Goal: Task Accomplishment & Management: Manage account settings

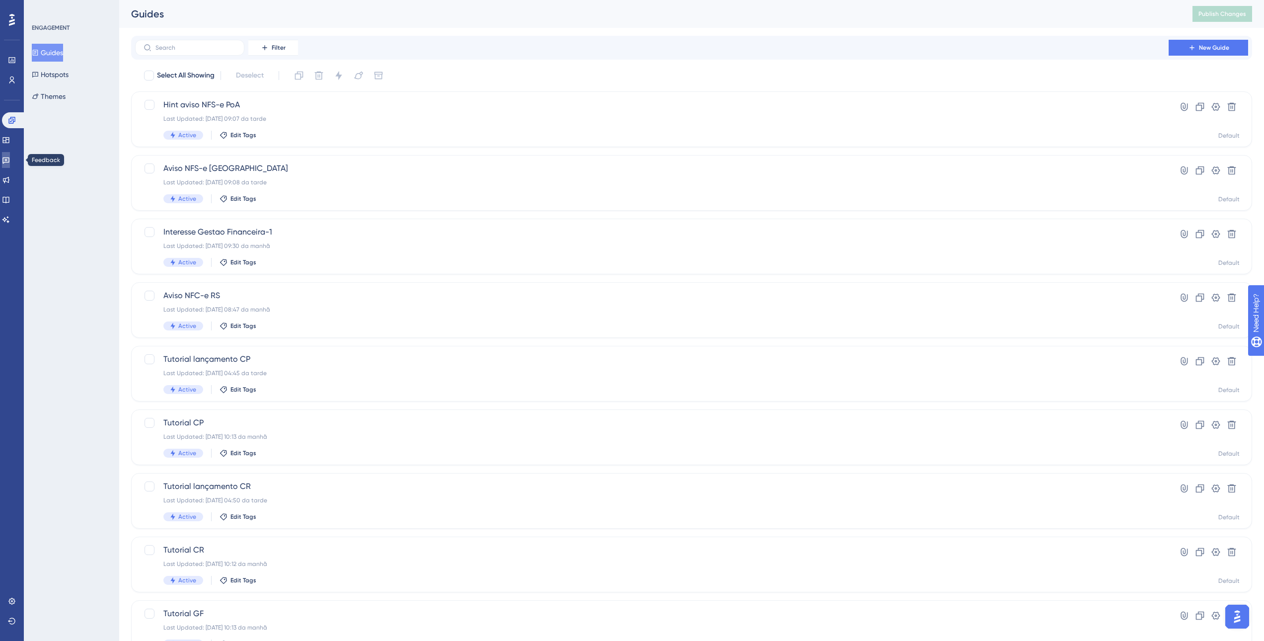
click at [10, 160] on icon at bounding box center [6, 160] width 8 height 8
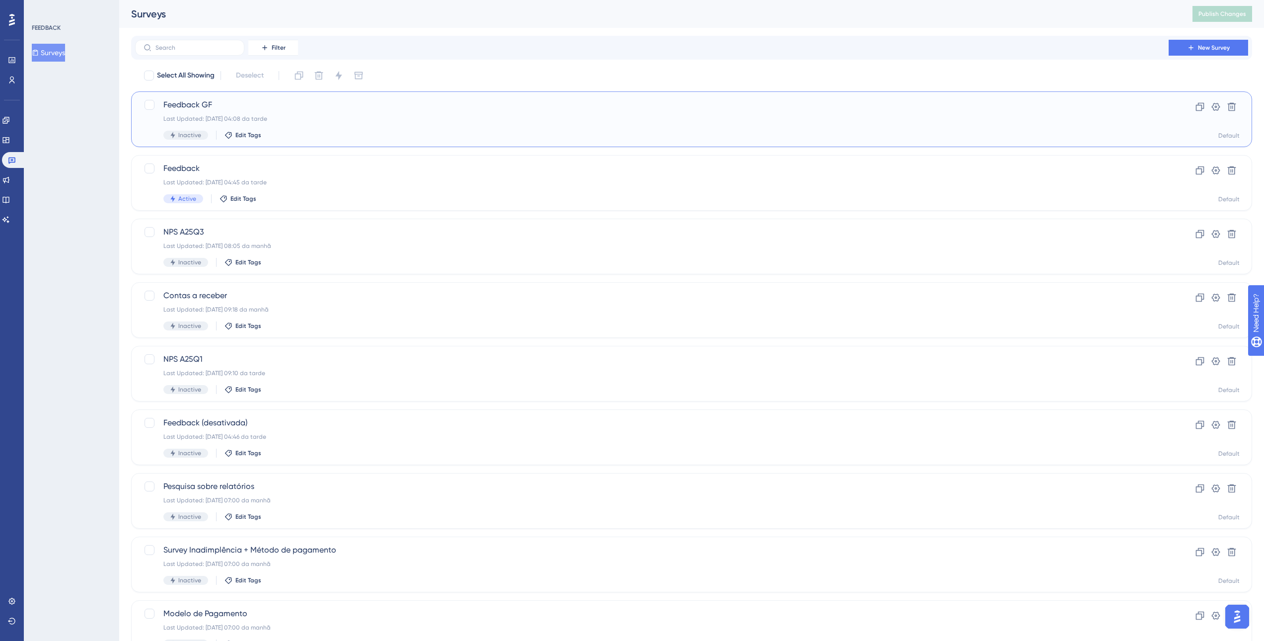
click at [318, 131] on div "Inactive Edit Tags" at bounding box center [651, 135] width 977 height 9
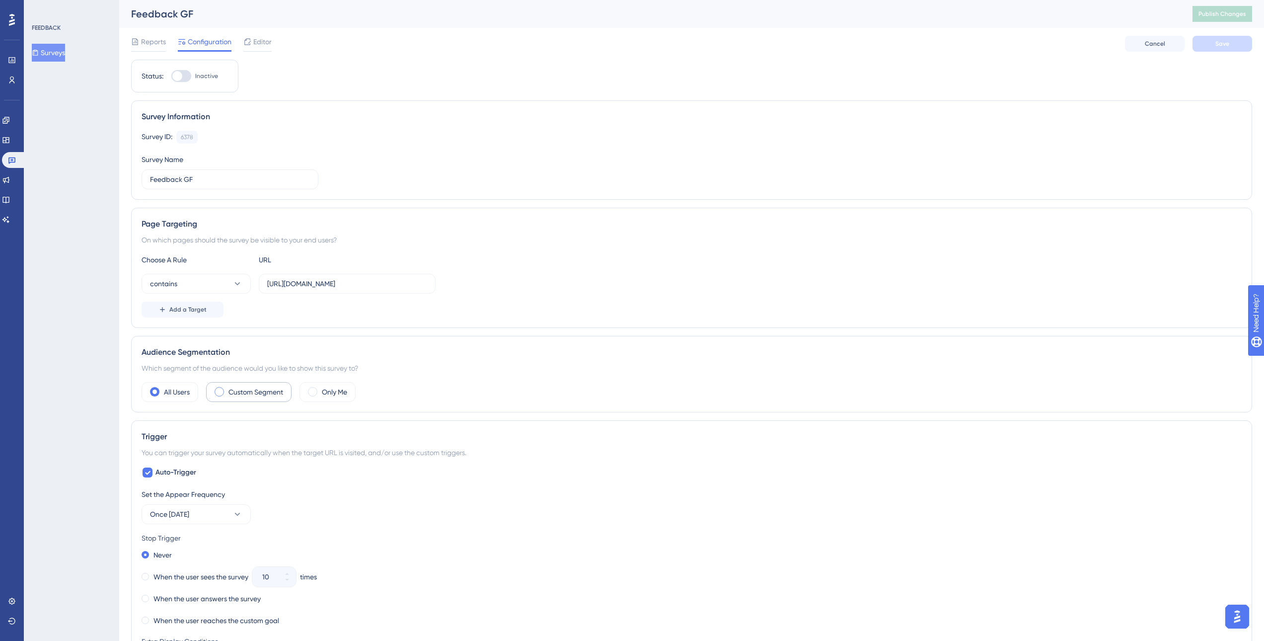
click at [235, 387] on label "Custom Segment" at bounding box center [255, 392] width 55 height 12
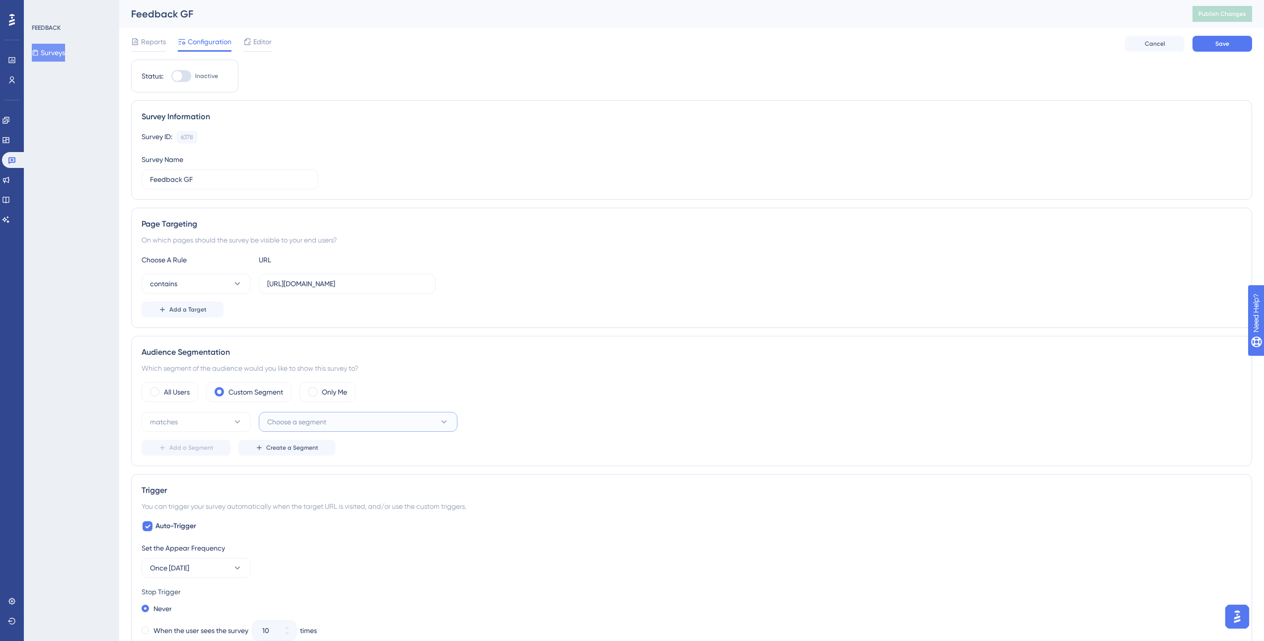
click at [322, 419] on span "Choose a segment" at bounding box center [296, 422] width 59 height 12
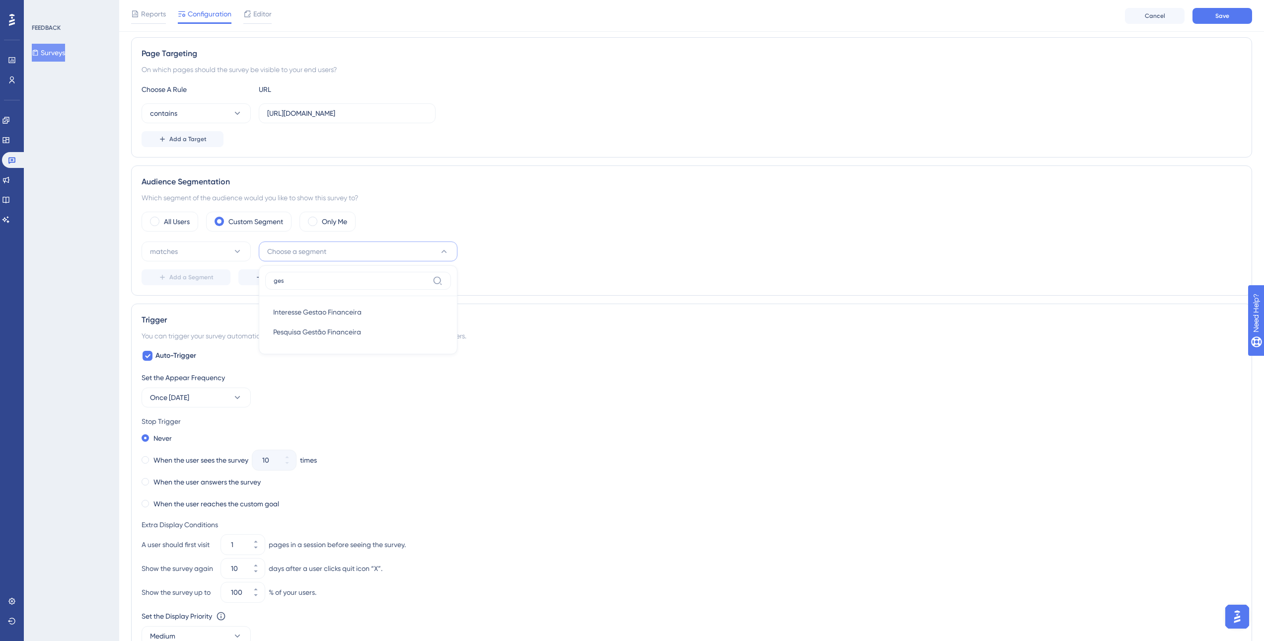
scroll to position [160, 0]
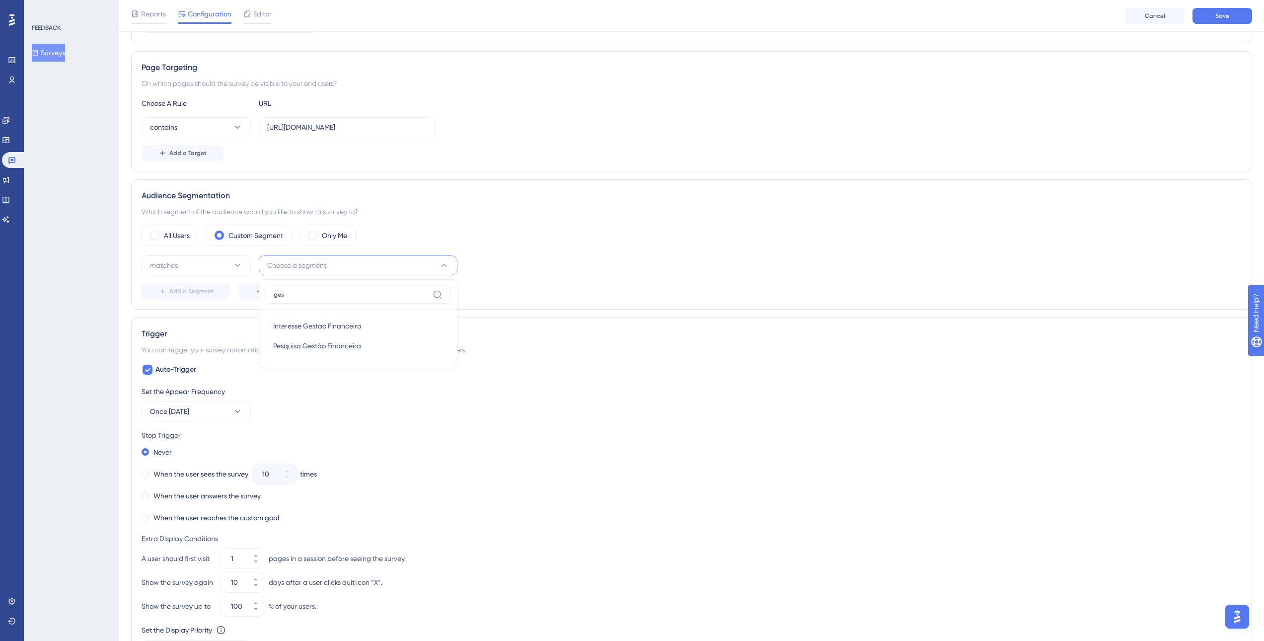
type input "ges"
click at [544, 312] on div "Status: Inactive Survey Information Survey ID: 6378 Copy Survey Name Feedback G…" at bounding box center [691, 391] width 1121 height 977
click at [301, 297] on button "Create a Segment" at bounding box center [286, 291] width 97 height 16
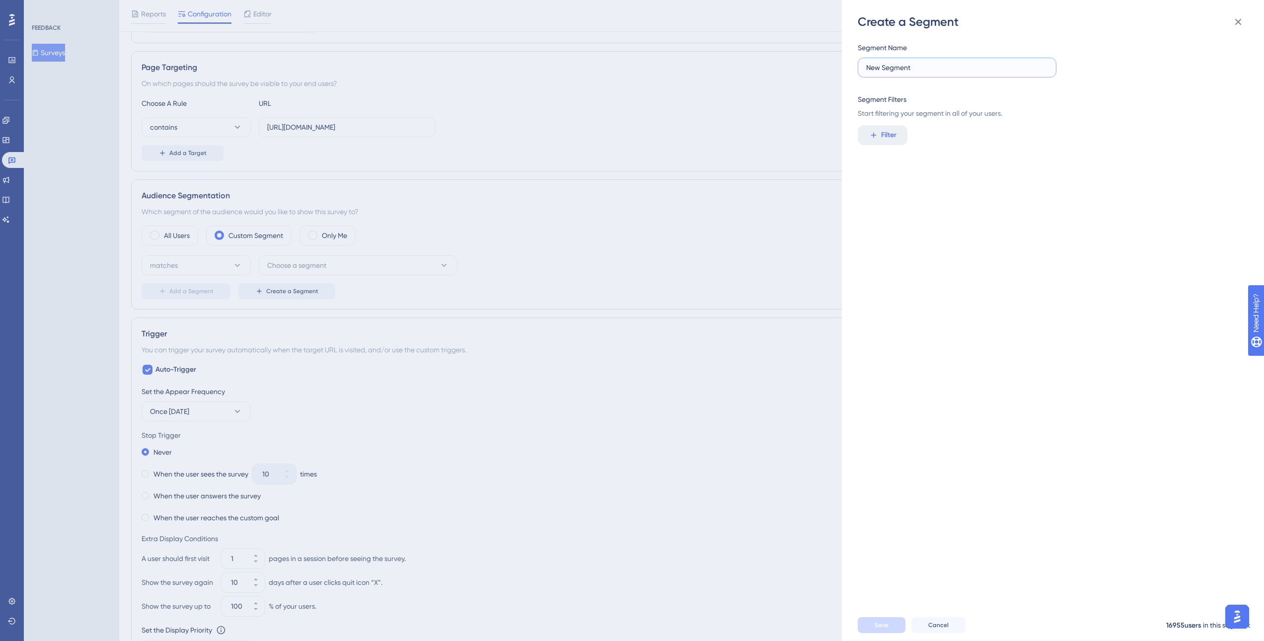
drag, startPoint x: 934, startPoint y: 67, endPoint x: 809, endPoint y: 51, distance: 125.1
click at [810, 51] on div "Create a Segment Segment Name New Segment Segment Filters Start filtering your …" at bounding box center [632, 320] width 1264 height 641
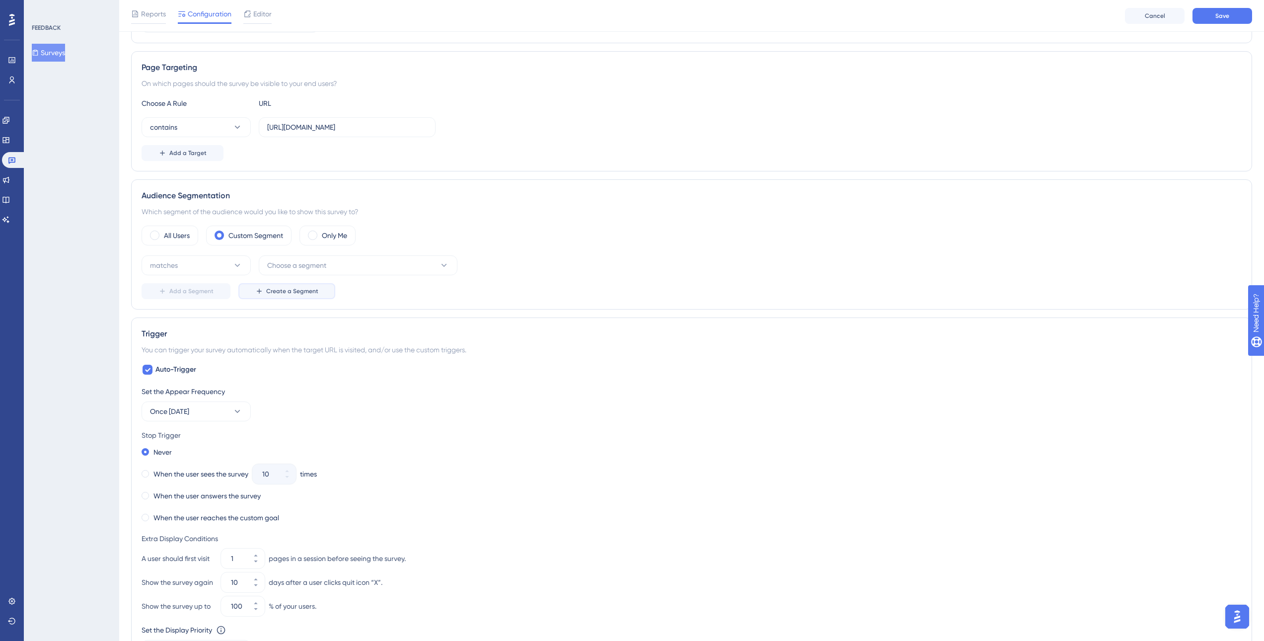
click at [305, 289] on span "Create a Segment" at bounding box center [292, 291] width 52 height 8
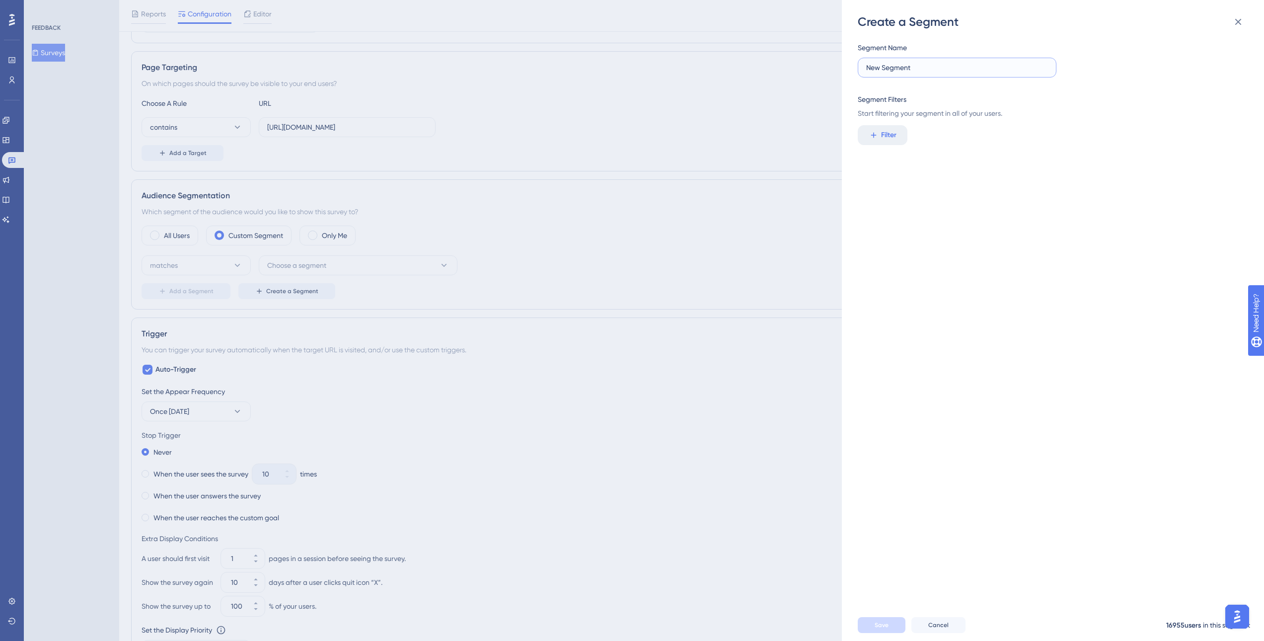
click at [893, 68] on input "New Segment" at bounding box center [957, 67] width 182 height 11
type input "N"
click at [885, 73] on label at bounding box center [957, 68] width 199 height 20
click at [885, 73] on input "text" at bounding box center [957, 67] width 182 height 11
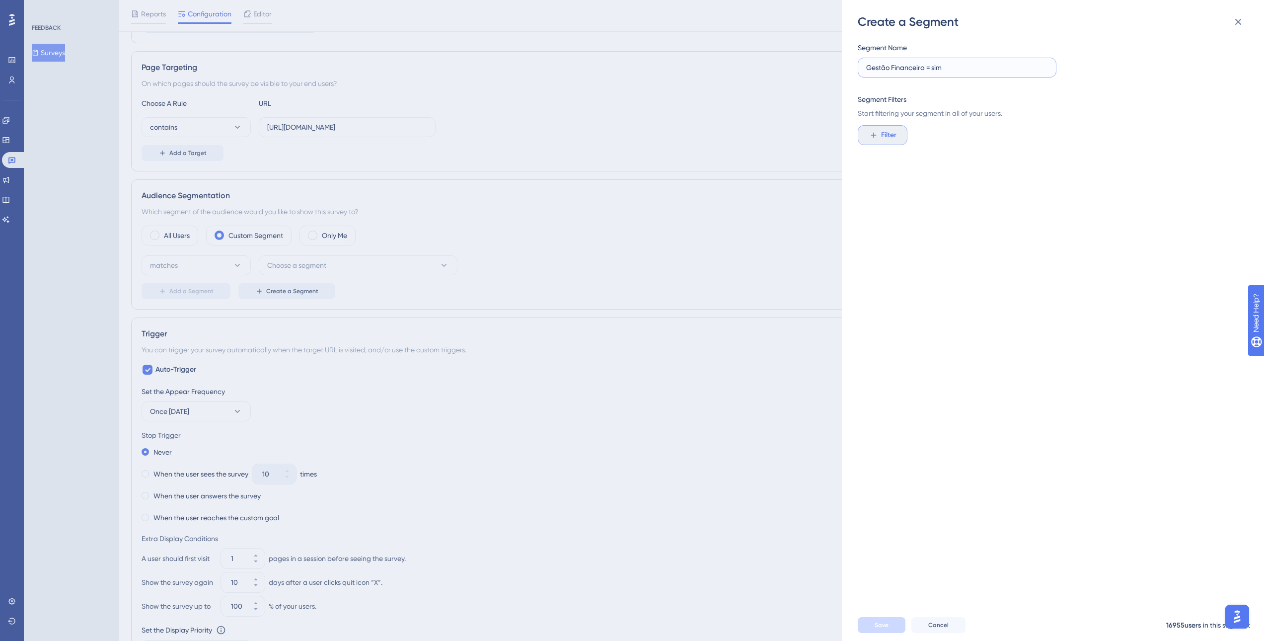
type input "Gestão Financeira = sim"
click at [878, 138] on button "Filter" at bounding box center [883, 135] width 50 height 20
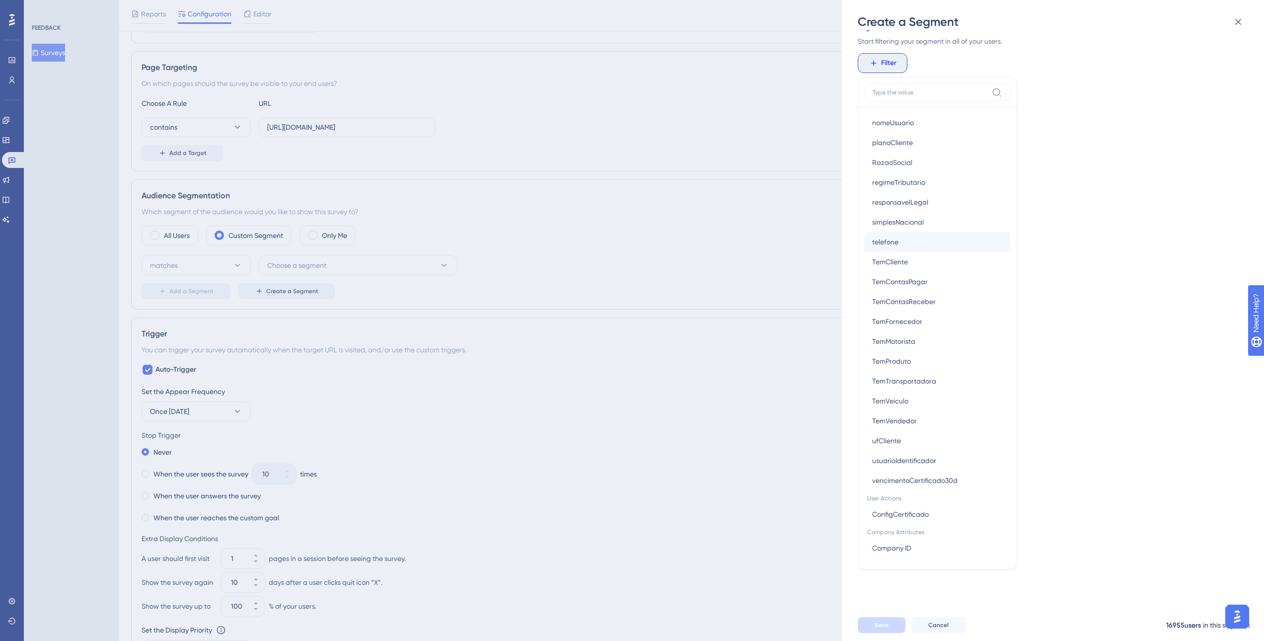
scroll to position [795, 0]
click at [948, 268] on button "TemContasPagar TemContasPagar" at bounding box center [937, 265] width 146 height 20
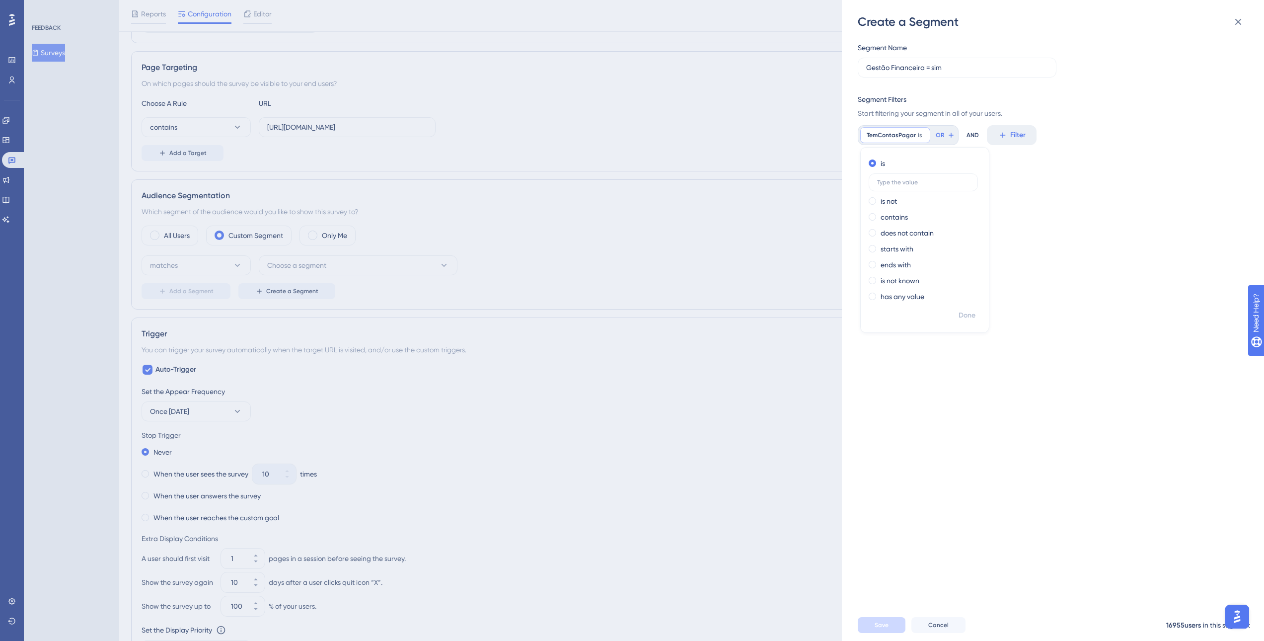
scroll to position [0, 0]
click at [1002, 135] on icon at bounding box center [1002, 135] width 5 height 5
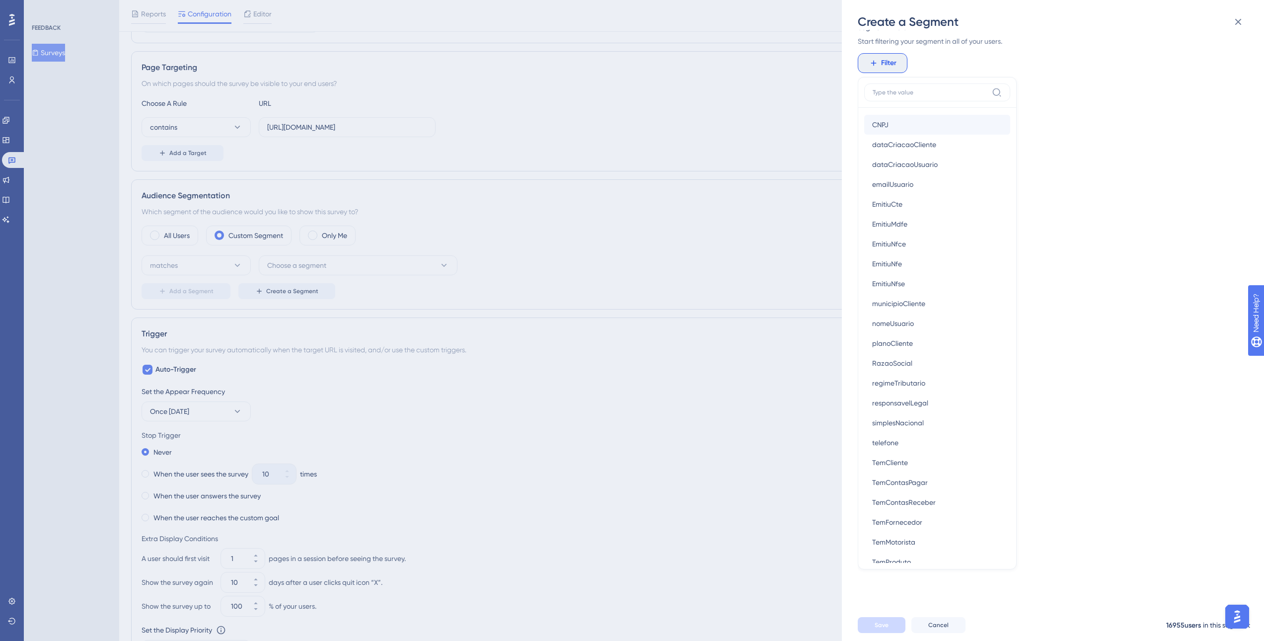
scroll to position [646, 0]
click at [962, 435] on button "TemContasReceber TemContasReceber" at bounding box center [937, 434] width 146 height 20
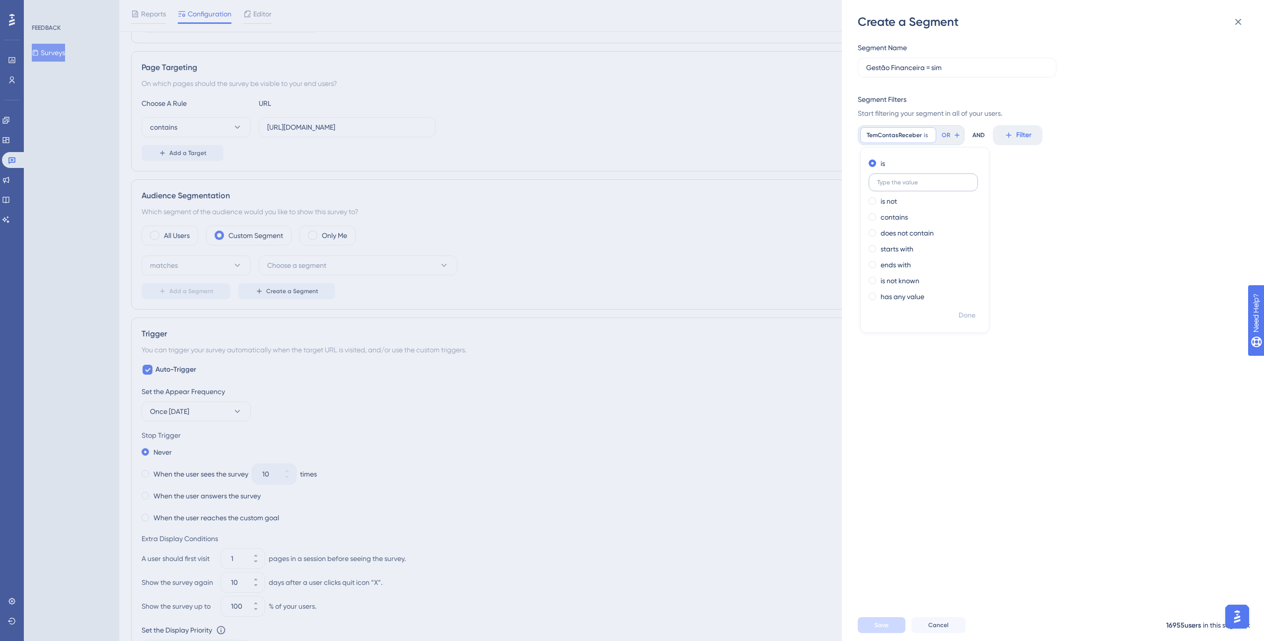
click at [918, 184] on input "text" at bounding box center [923, 182] width 92 height 7
click at [904, 216] on label "contains" at bounding box center [893, 217] width 27 height 12
click at [879, 165] on div "is" at bounding box center [923, 163] width 108 height 12
click at [1075, 279] on div "Segment Name Gestão Financeira = sim Segment Filters Start filtering your segme…" at bounding box center [1058, 319] width 400 height 579
click at [899, 136] on button "Filter" at bounding box center [883, 135] width 50 height 20
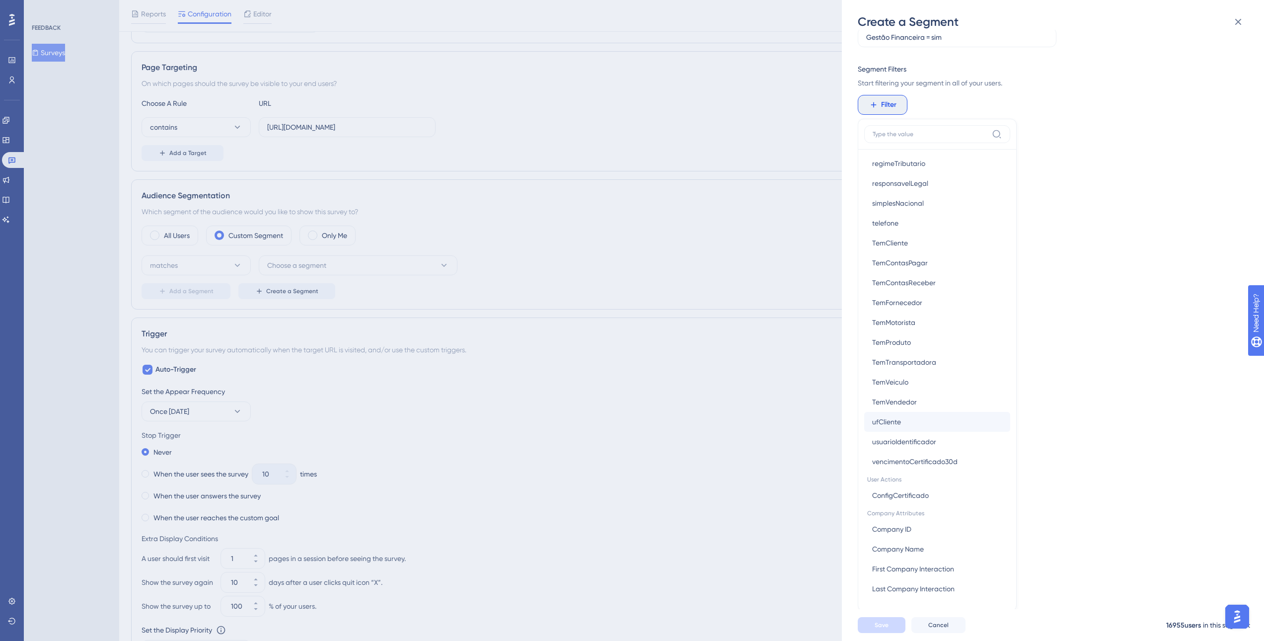
scroll to position [22, 0]
click at [927, 276] on span "TemContasPagar" at bounding box center [900, 271] width 56 height 12
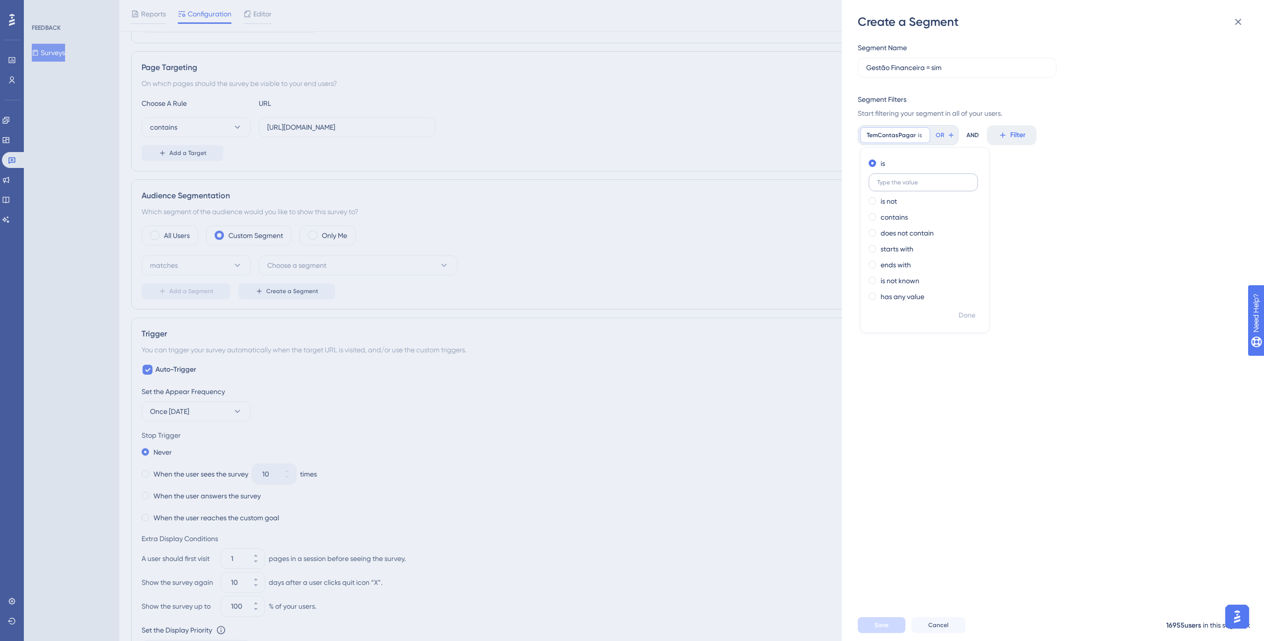
click at [914, 186] on label at bounding box center [923, 182] width 109 height 18
click at [914, 186] on input "text" at bounding box center [923, 182] width 92 height 7
type input "sim"
click at [970, 314] on span "Done" at bounding box center [966, 315] width 17 height 12
click at [956, 137] on icon at bounding box center [960, 135] width 8 height 8
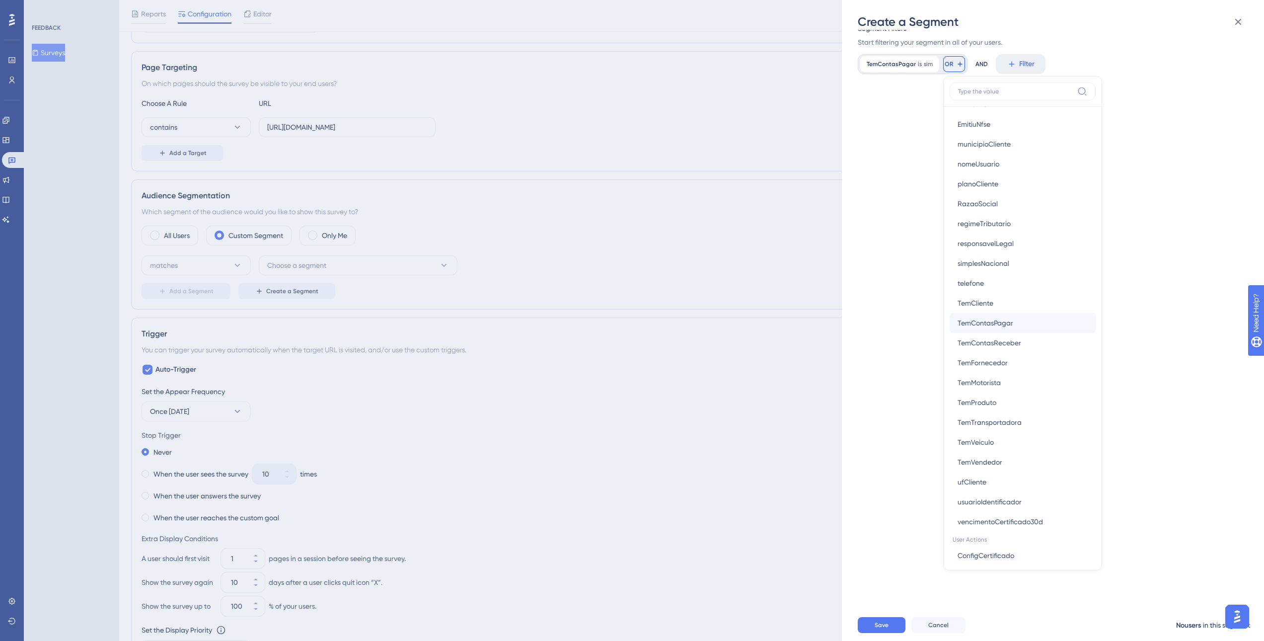
scroll to position [745, 0]
click at [1032, 335] on button "TemContasReceber TemContasReceber" at bounding box center [1023, 333] width 146 height 20
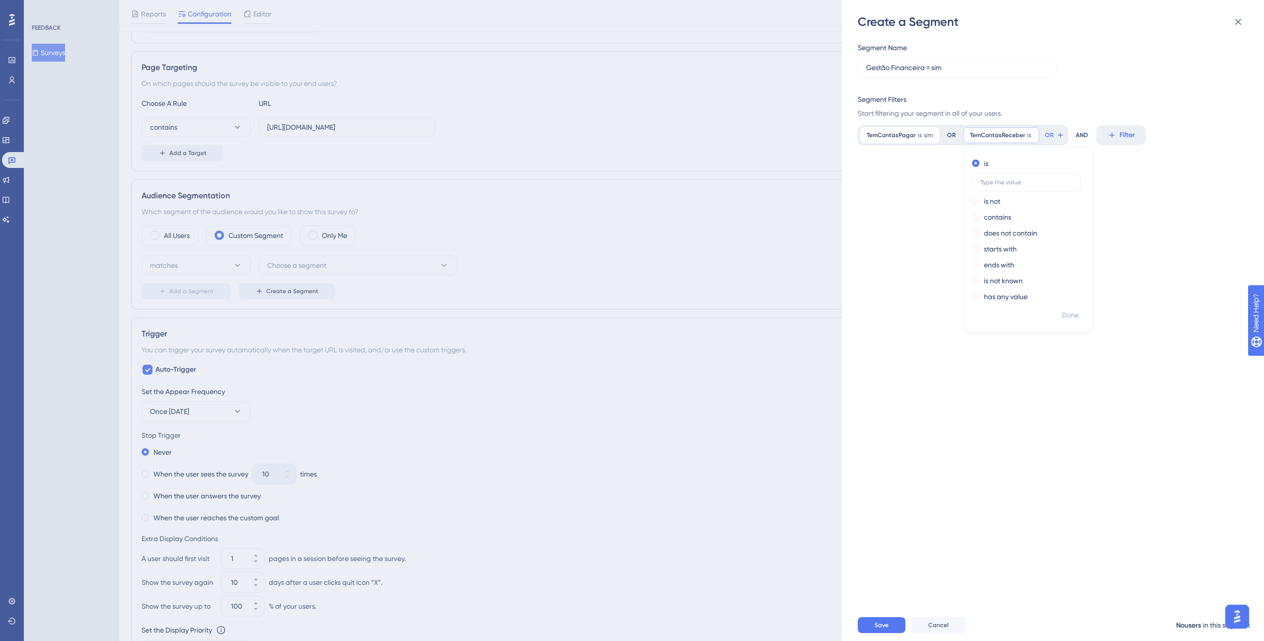
scroll to position [0, 0]
type input "sim"
click at [1066, 318] on span "Done" at bounding box center [1070, 315] width 17 height 12
drag, startPoint x: 951, startPoint y: 66, endPoint x: 849, endPoint y: 77, distance: 102.4
click at [858, 72] on label "Gestão Financeira = sim" at bounding box center [957, 68] width 199 height 20
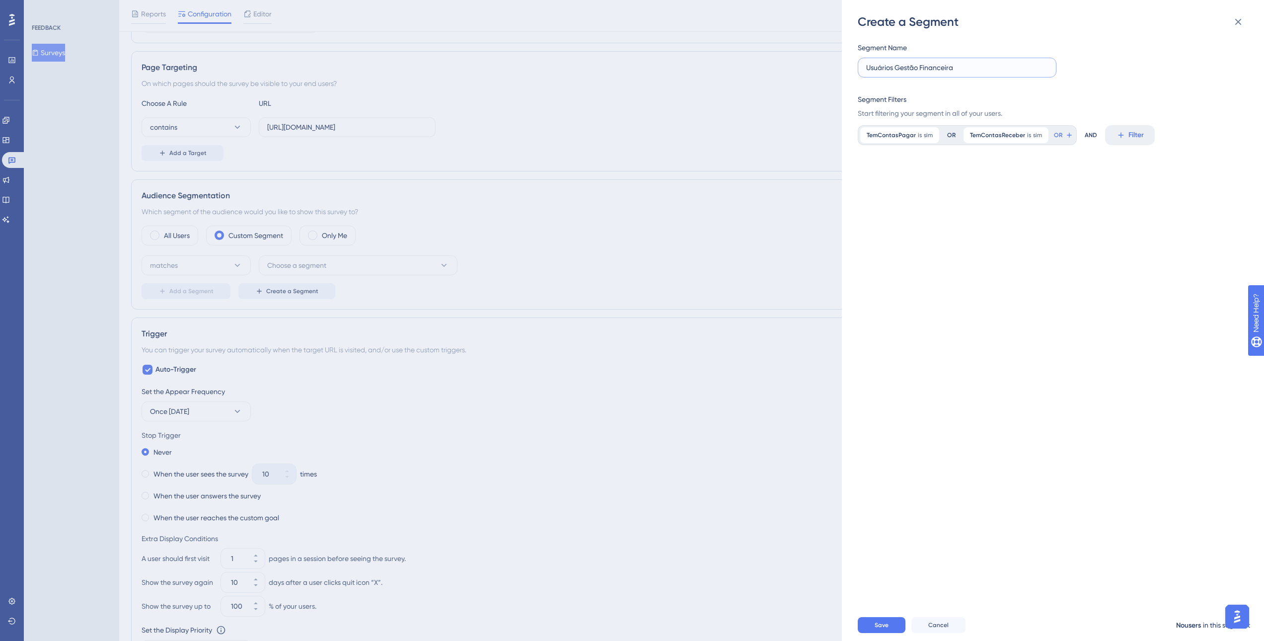
type input "Usuários Gestão Financeira"
click at [889, 633] on button "Save" at bounding box center [882, 625] width 48 height 16
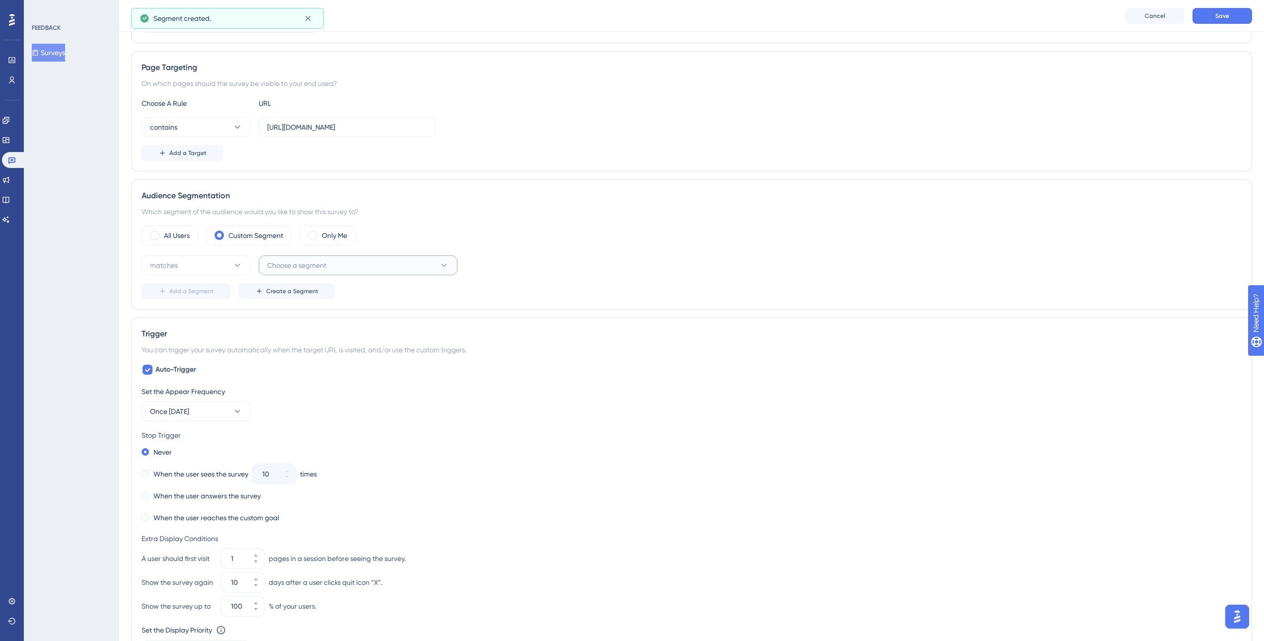
click at [350, 265] on button "Choose a segment" at bounding box center [358, 265] width 199 height 20
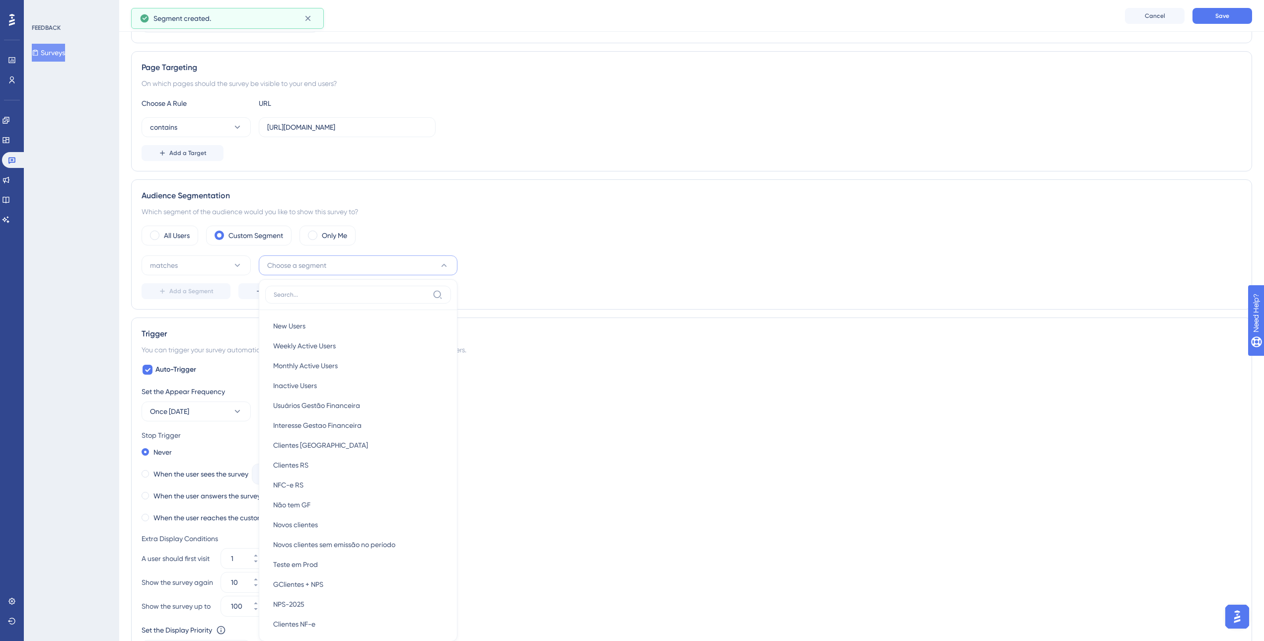
scroll to position [264, 0]
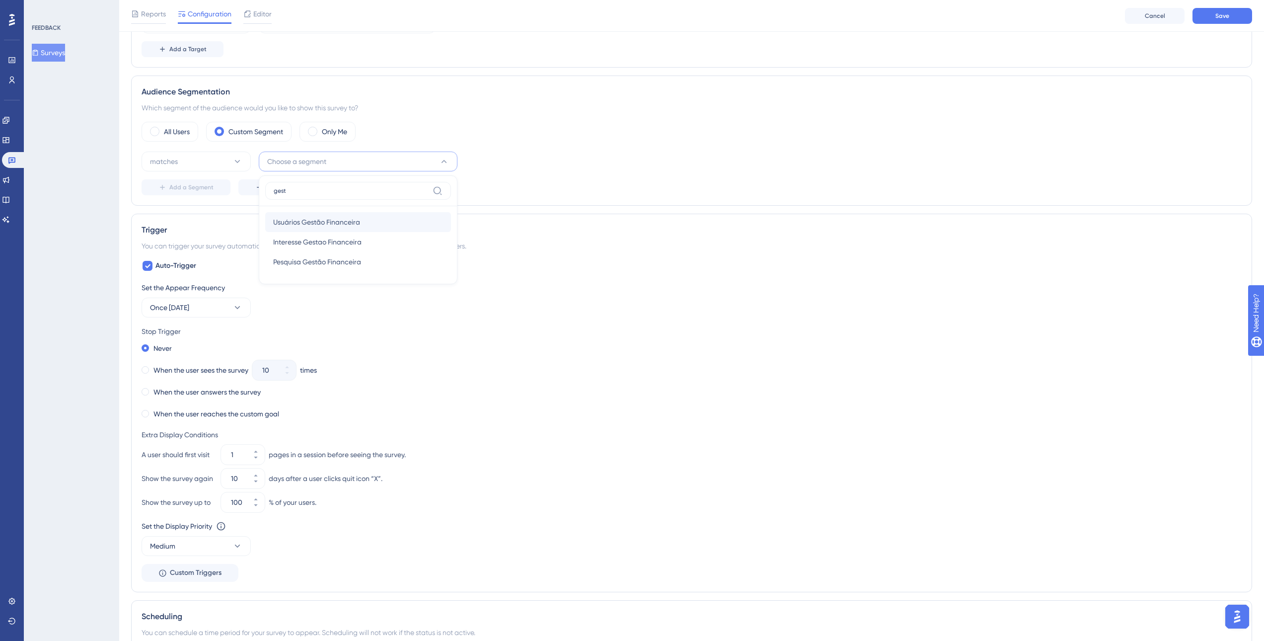
type input "gest"
click at [333, 221] on span "Usuários Gestão Financeira" at bounding box center [316, 222] width 87 height 12
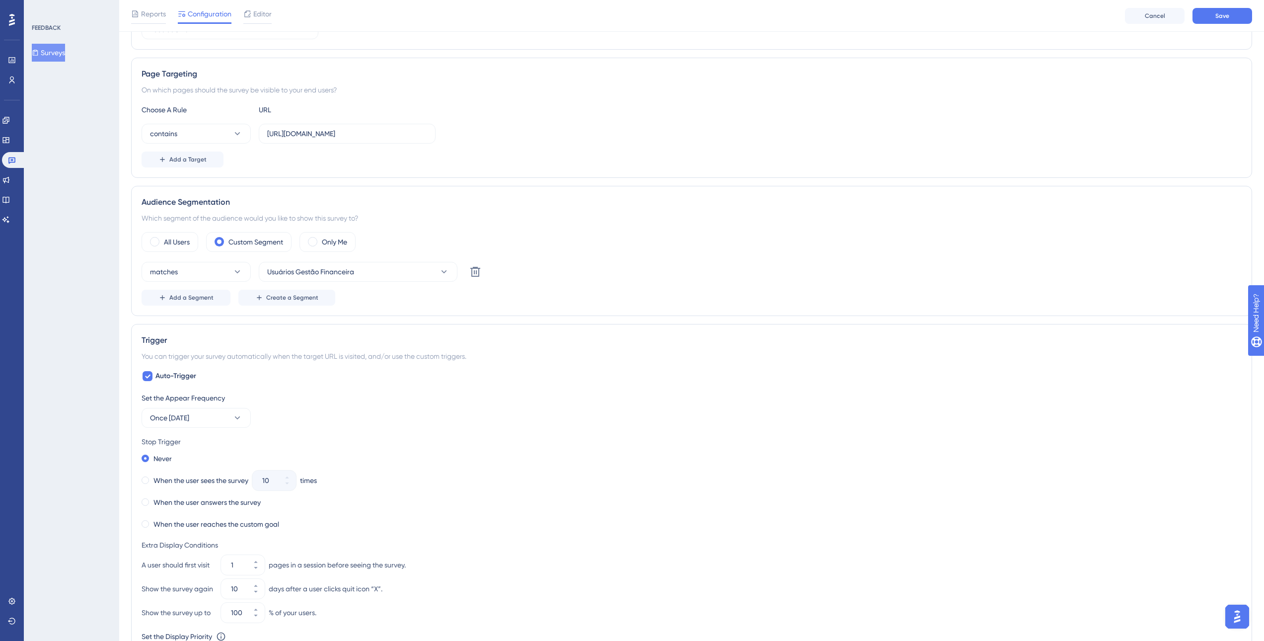
scroll to position [204, 0]
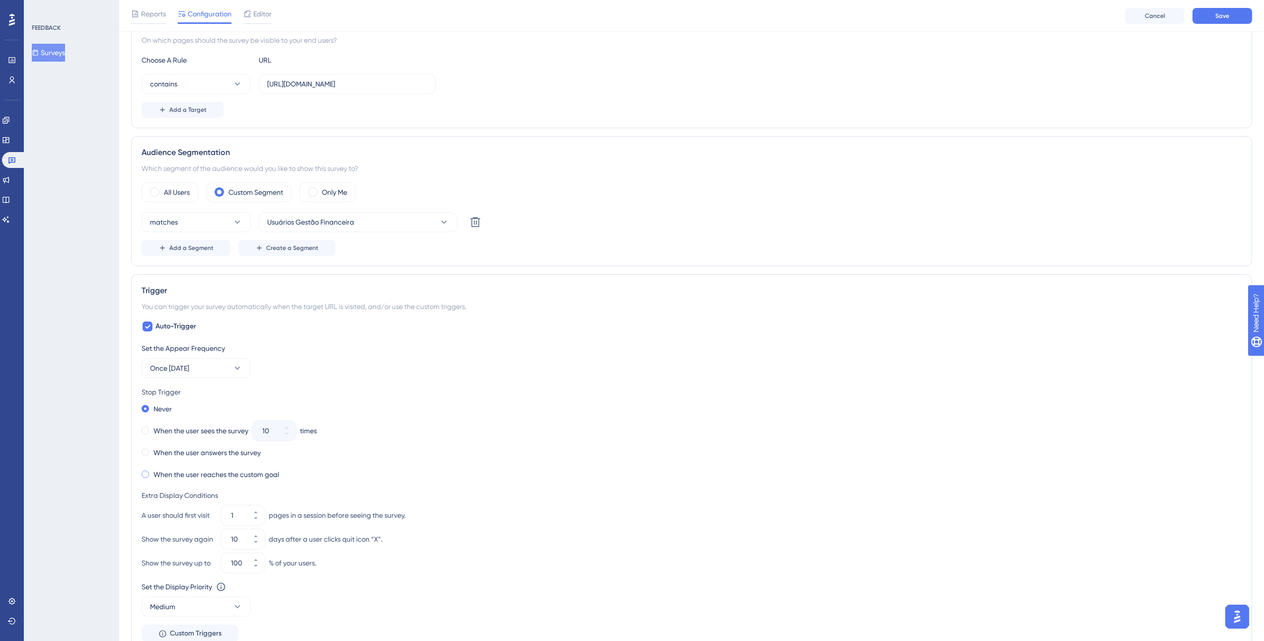
click at [144, 474] on span at bounding box center [145, 473] width 7 height 7
click at [152, 472] on input "radio" at bounding box center [152, 472] width 0 height 0
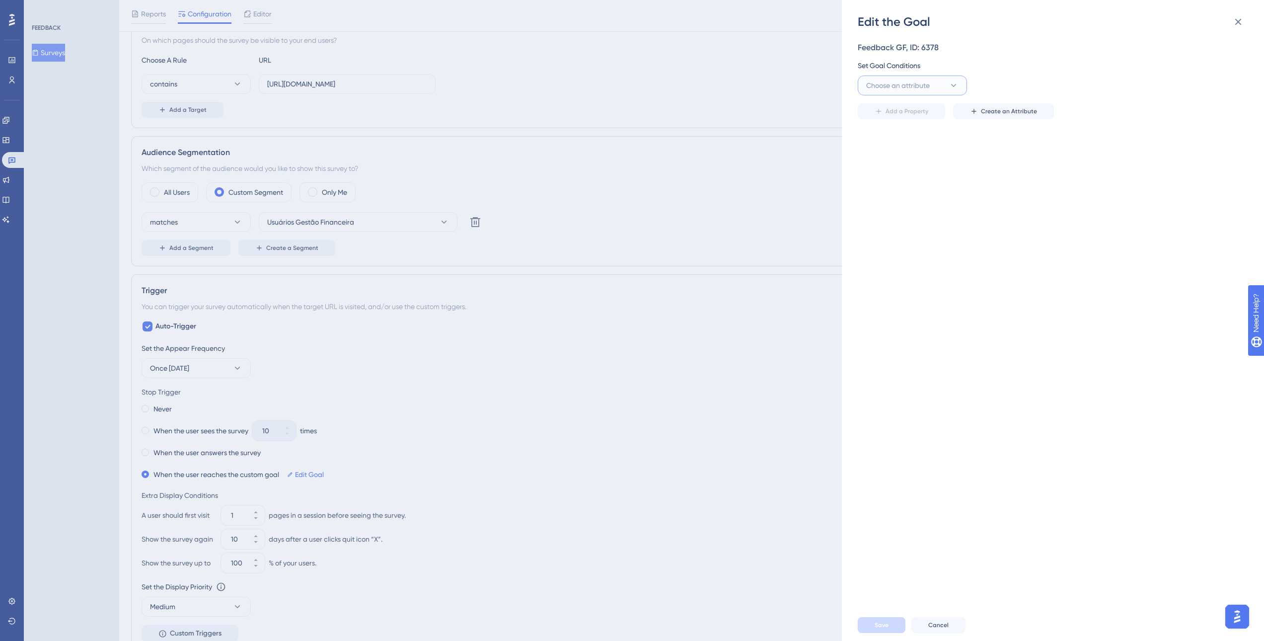
click at [930, 87] on span "Choose an attribute" at bounding box center [898, 85] width 64 height 12
click at [228, 352] on div "Edit the Goal Feedback GF, ID: 6378 Set Goal Conditions Choose an attribute Vis…" at bounding box center [632, 320] width 1264 height 641
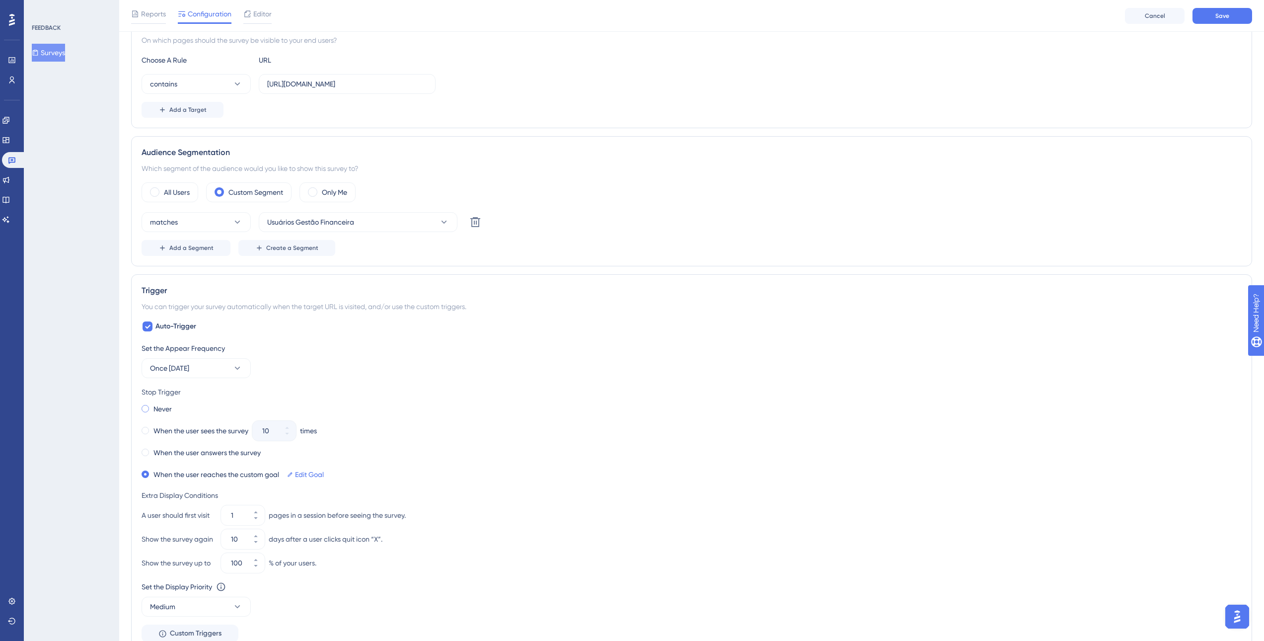
click at [151, 413] on div "Never" at bounding box center [157, 409] width 30 height 14
click at [253, 536] on icon at bounding box center [256, 536] width 6 height 6
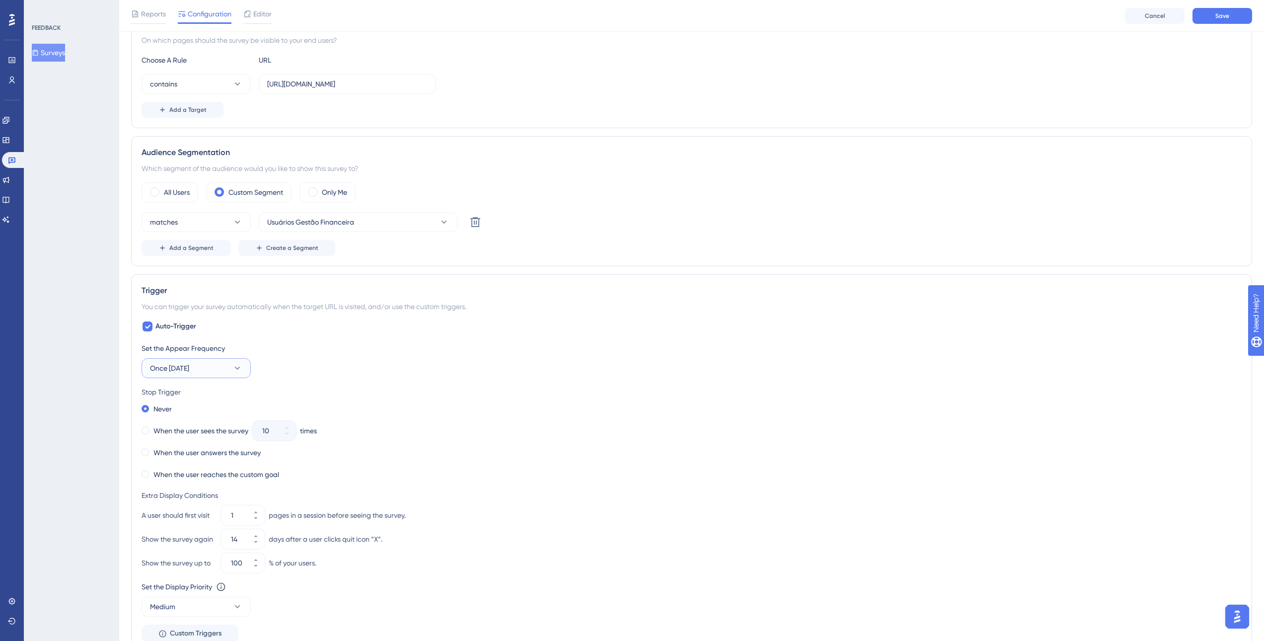
click at [189, 366] on span "Once [DATE]" at bounding box center [169, 368] width 39 height 12
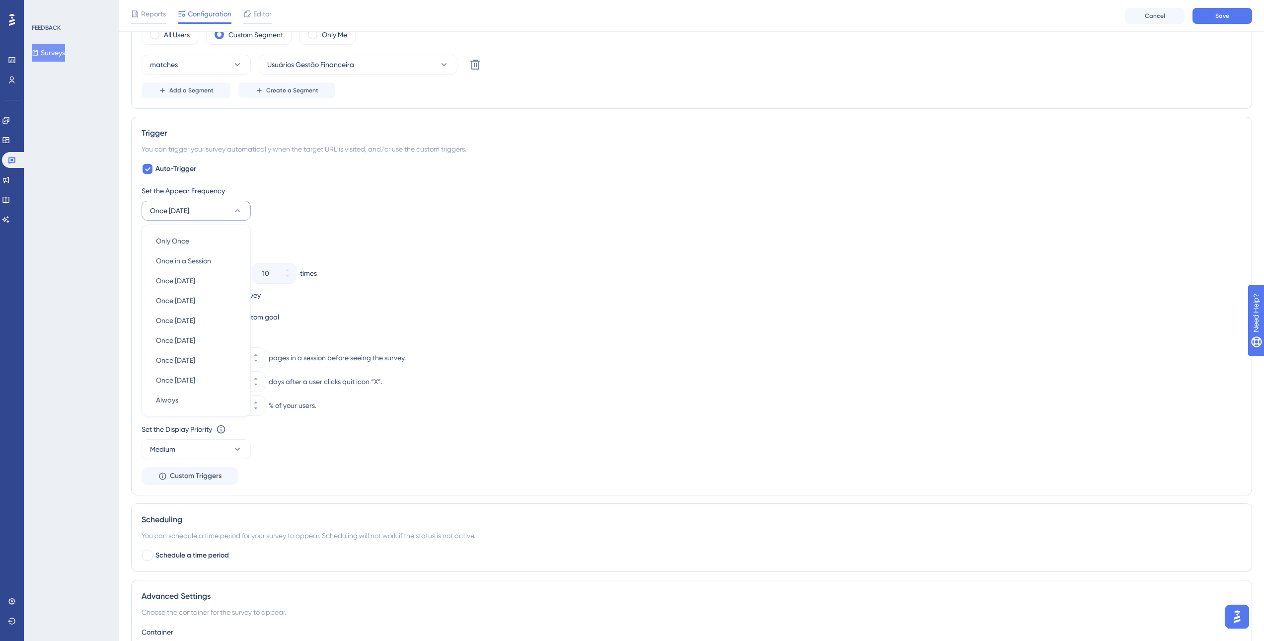
click at [571, 233] on div "Stop Trigger" at bounding box center [692, 234] width 1100 height 12
click at [227, 205] on button "Once [DATE]" at bounding box center [196, 211] width 109 height 20
click at [224, 320] on div "Once [DATE] Once [DATE]" at bounding box center [196, 320] width 80 height 20
click at [238, 212] on icon at bounding box center [237, 211] width 10 height 10
click at [216, 296] on div "Once [DATE] Once [DATE]" at bounding box center [196, 301] width 80 height 20
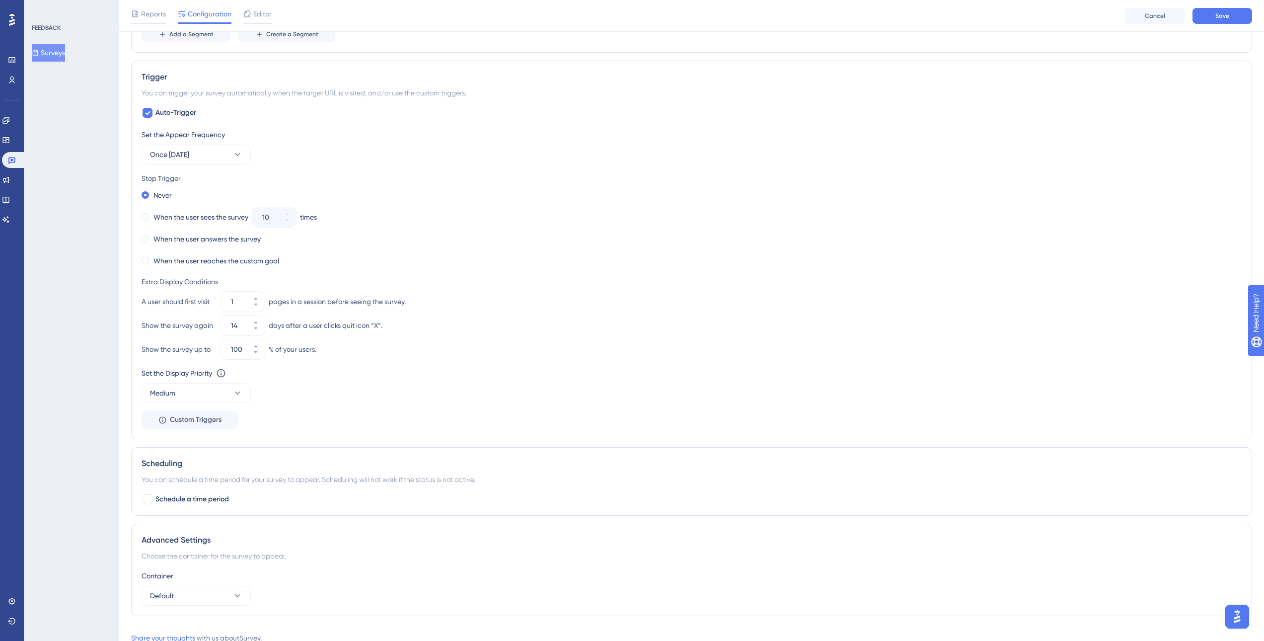
scroll to position [402, 0]
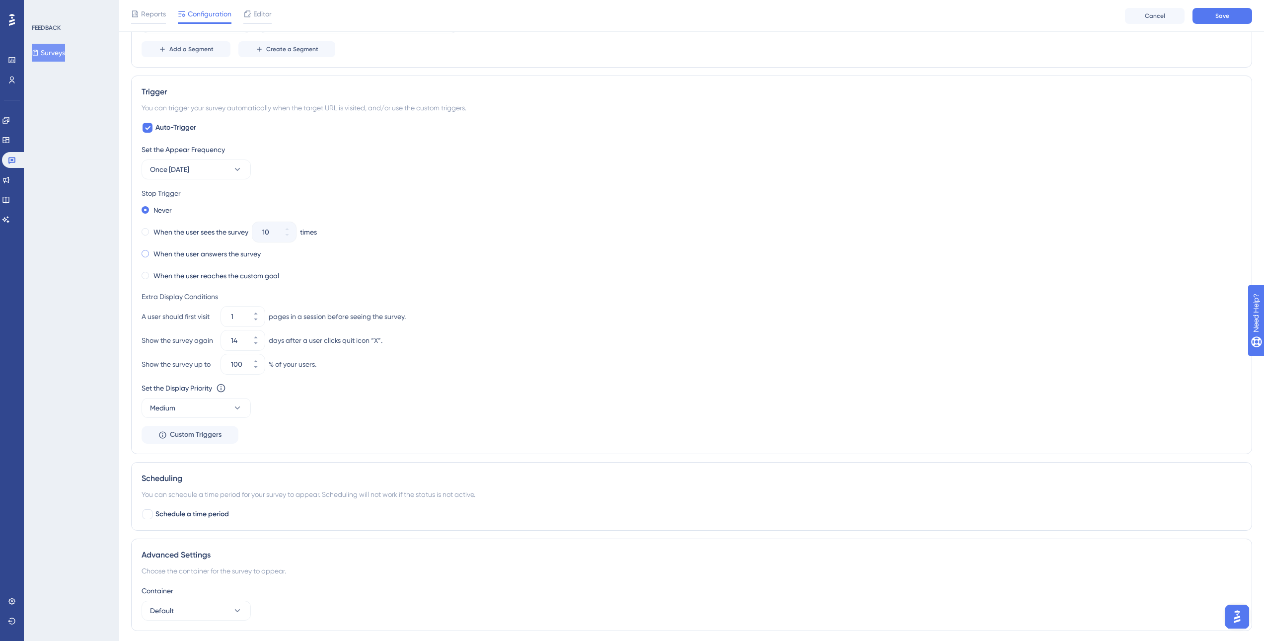
click at [145, 255] on span at bounding box center [145, 253] width 7 height 7
click at [152, 251] on input "radio" at bounding box center [152, 251] width 0 height 0
click at [146, 213] on span at bounding box center [145, 209] width 7 height 7
click at [152, 208] on input "radio" at bounding box center [152, 208] width 0 height 0
click at [189, 173] on span "Once [DATE]" at bounding box center [169, 169] width 39 height 12
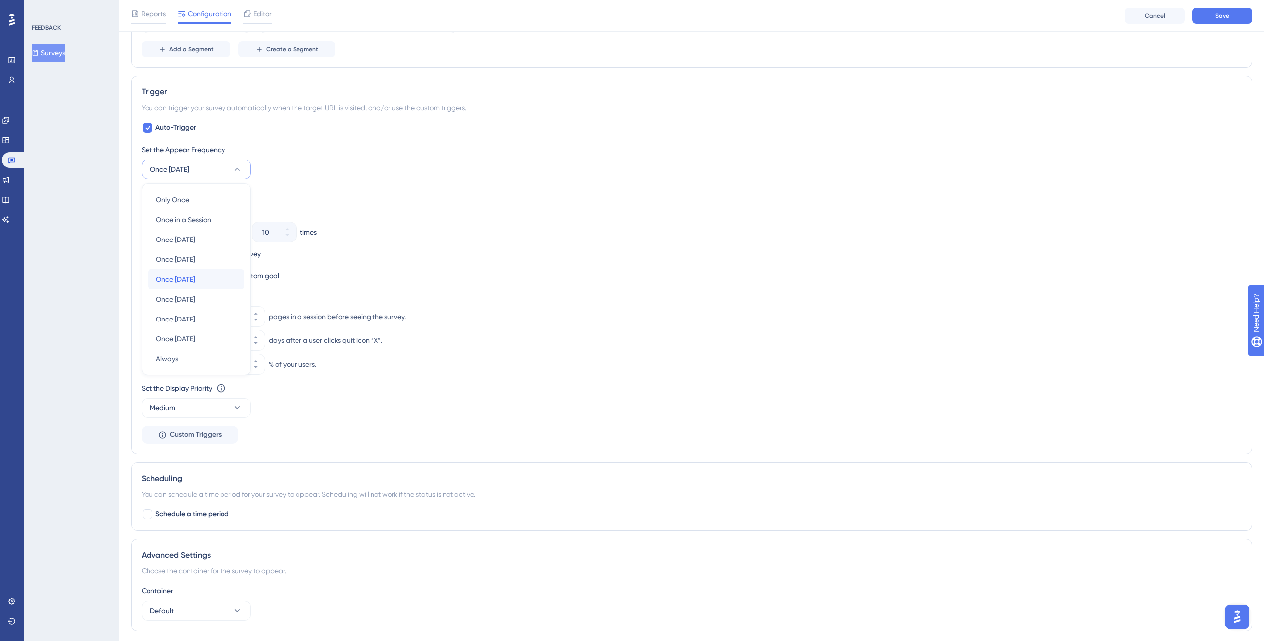
click at [213, 276] on div "Once [DATE] Once [DATE]" at bounding box center [196, 279] width 80 height 20
click at [238, 341] on input "14" at bounding box center [238, 340] width 14 height 12
drag, startPoint x: 238, startPoint y: 341, endPoint x: 226, endPoint y: 341, distance: 12.4
click at [226, 341] on div "14" at bounding box center [234, 340] width 26 height 20
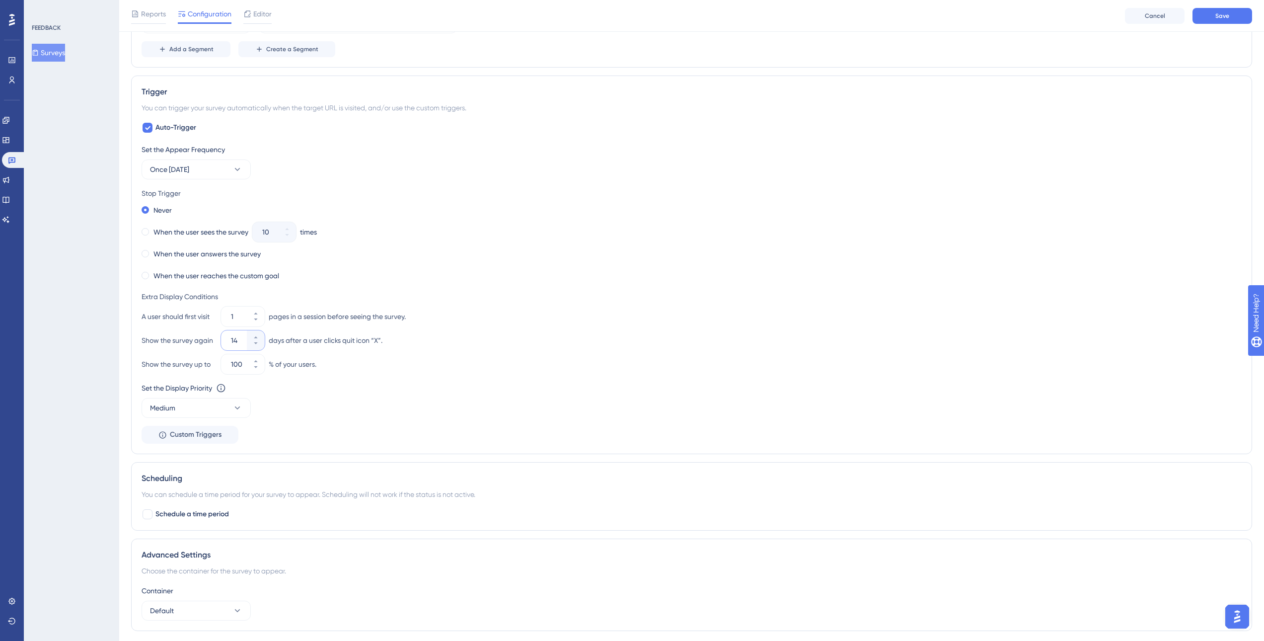
click at [231, 341] on input "14" at bounding box center [238, 340] width 14 height 12
type input "14"
click at [639, 345] on div "Show the survey again 14 days after a user clicks quit icon “X”." at bounding box center [692, 340] width 1100 height 20
